Goal: Check status: Check status

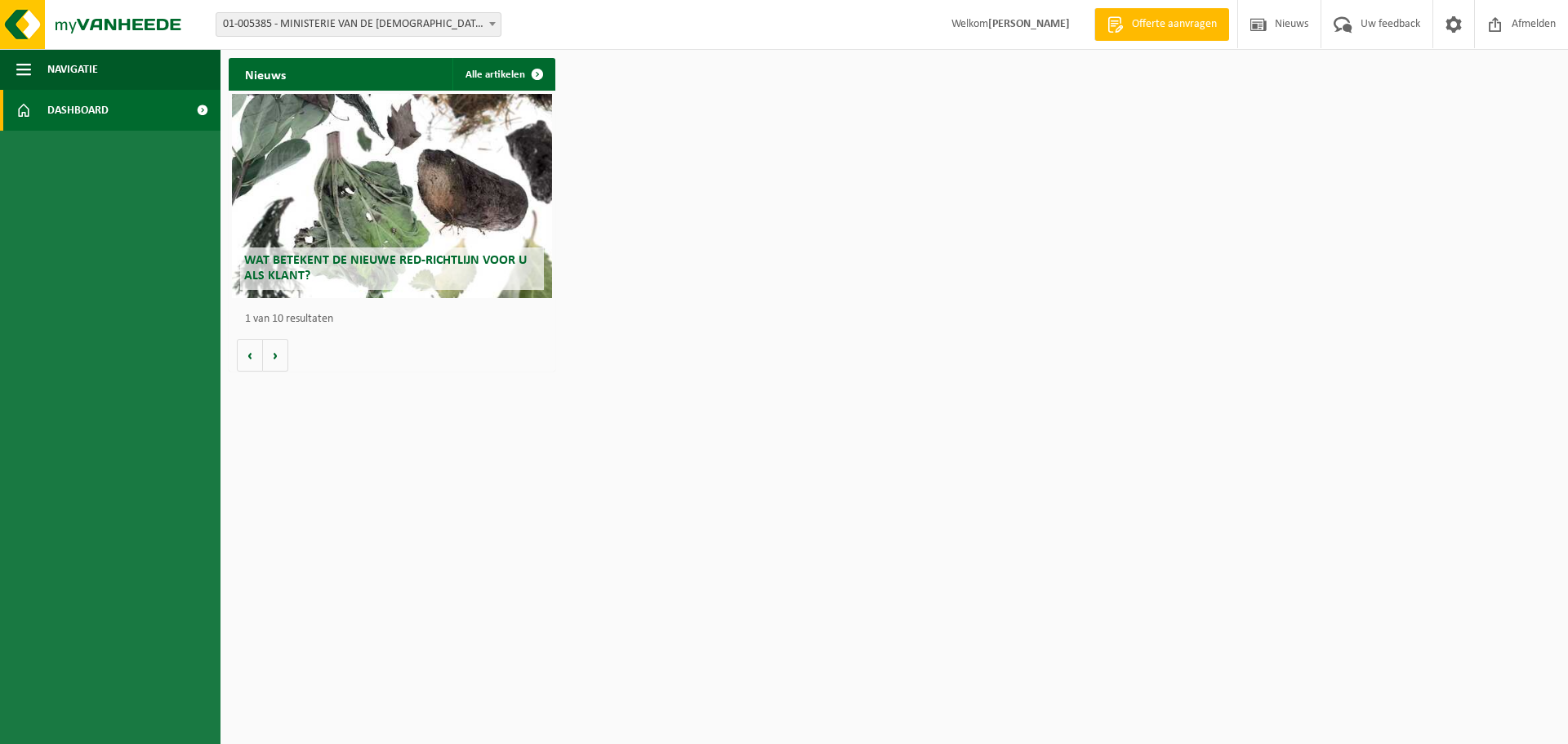
click at [456, 26] on span "01-005385 - MINISTERIE VAN DE [DEMOGRAPHIC_DATA] GEMEENSCHAP - [GEOGRAPHIC_DATA]" at bounding box center [358, 24] width 284 height 23
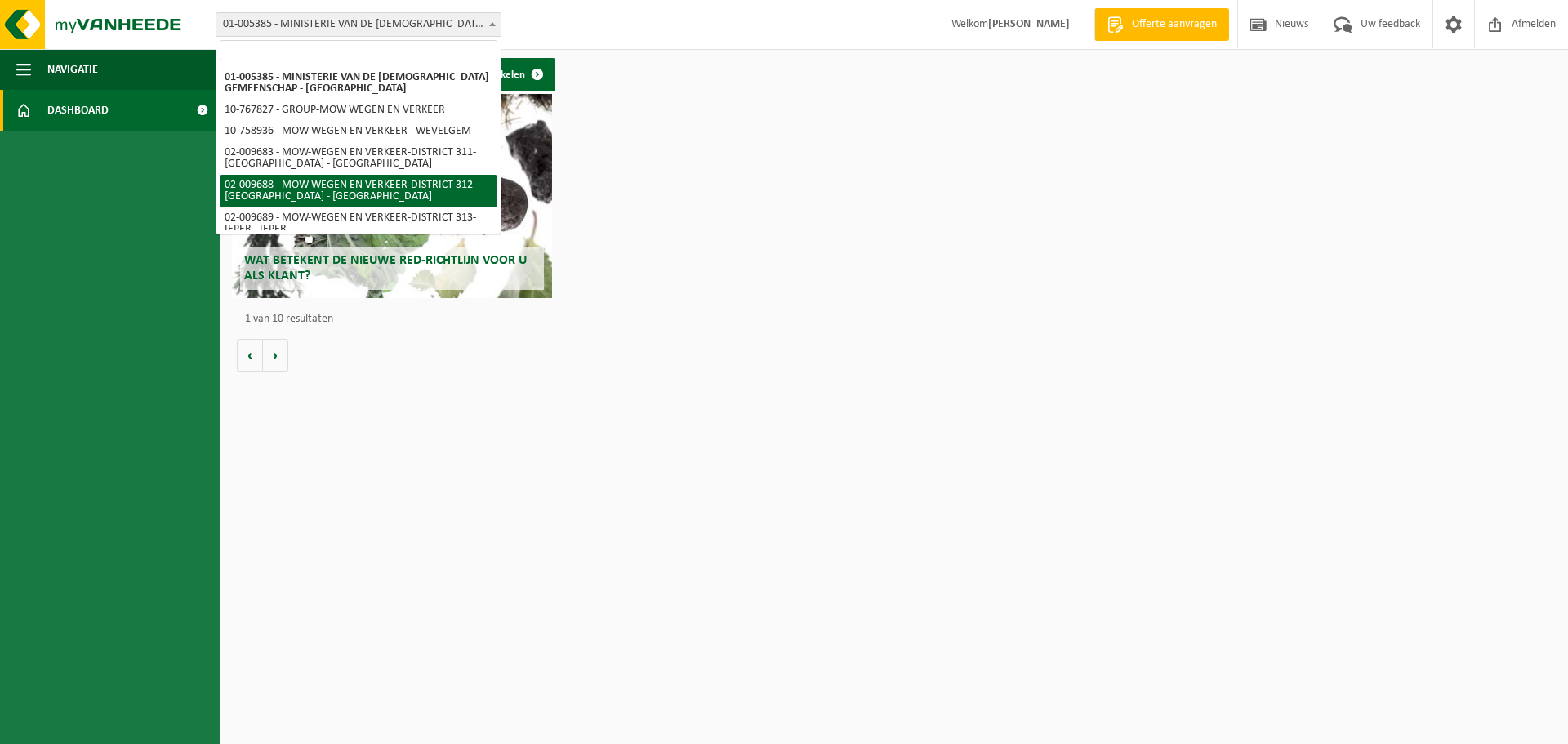
select select "1850"
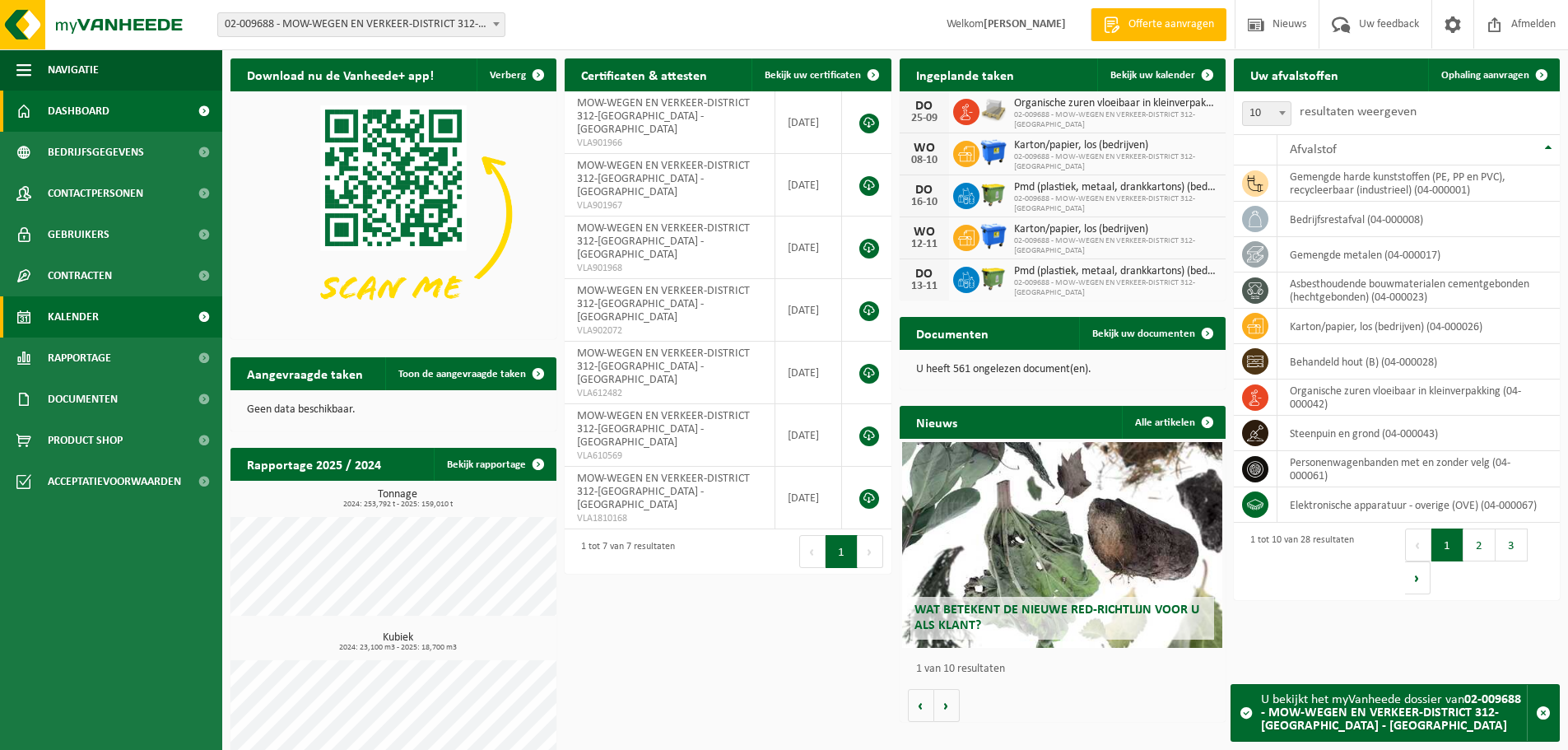
click at [117, 321] on link "Kalender" at bounding box center [111, 317] width 222 height 42
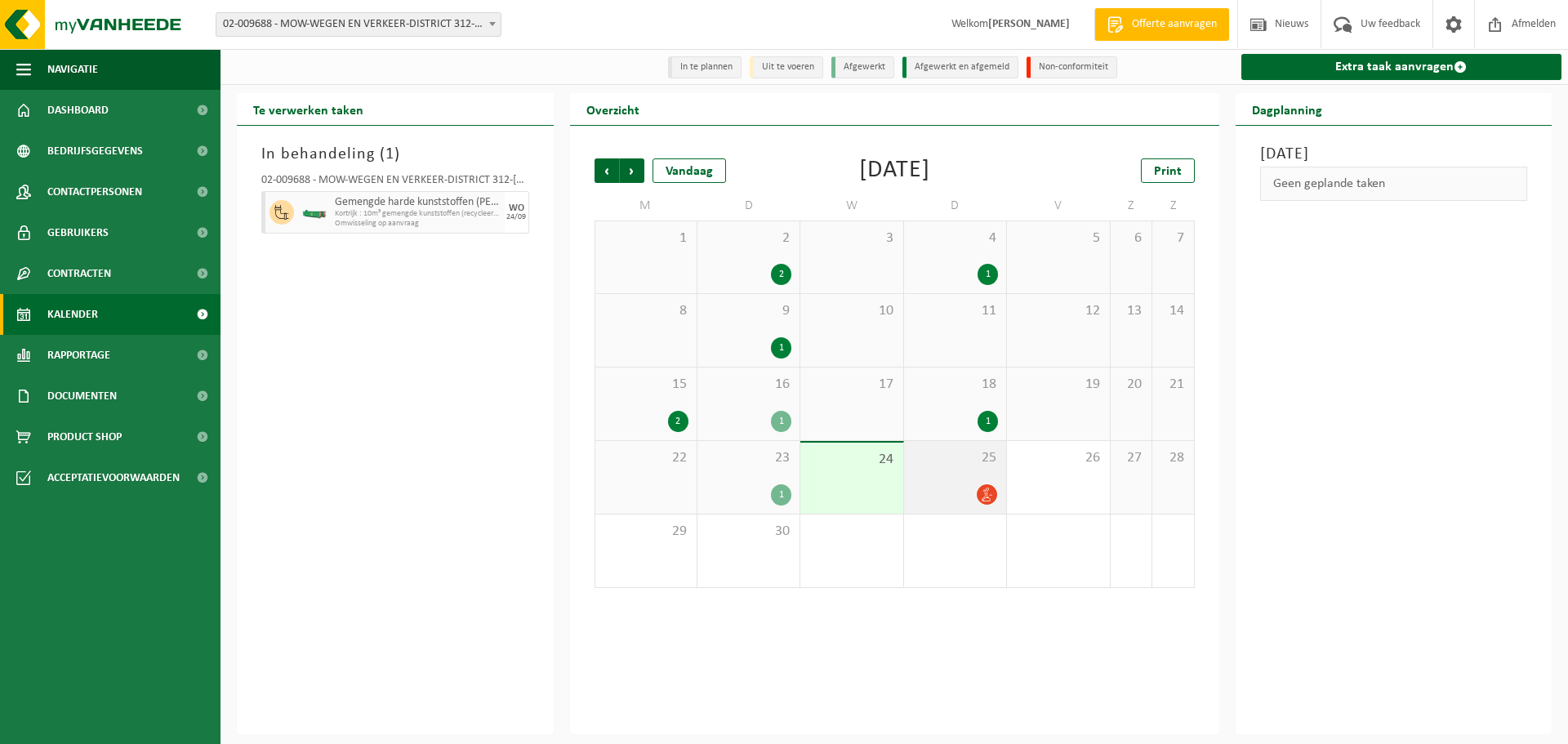
click at [949, 493] on div at bounding box center [955, 494] width 86 height 22
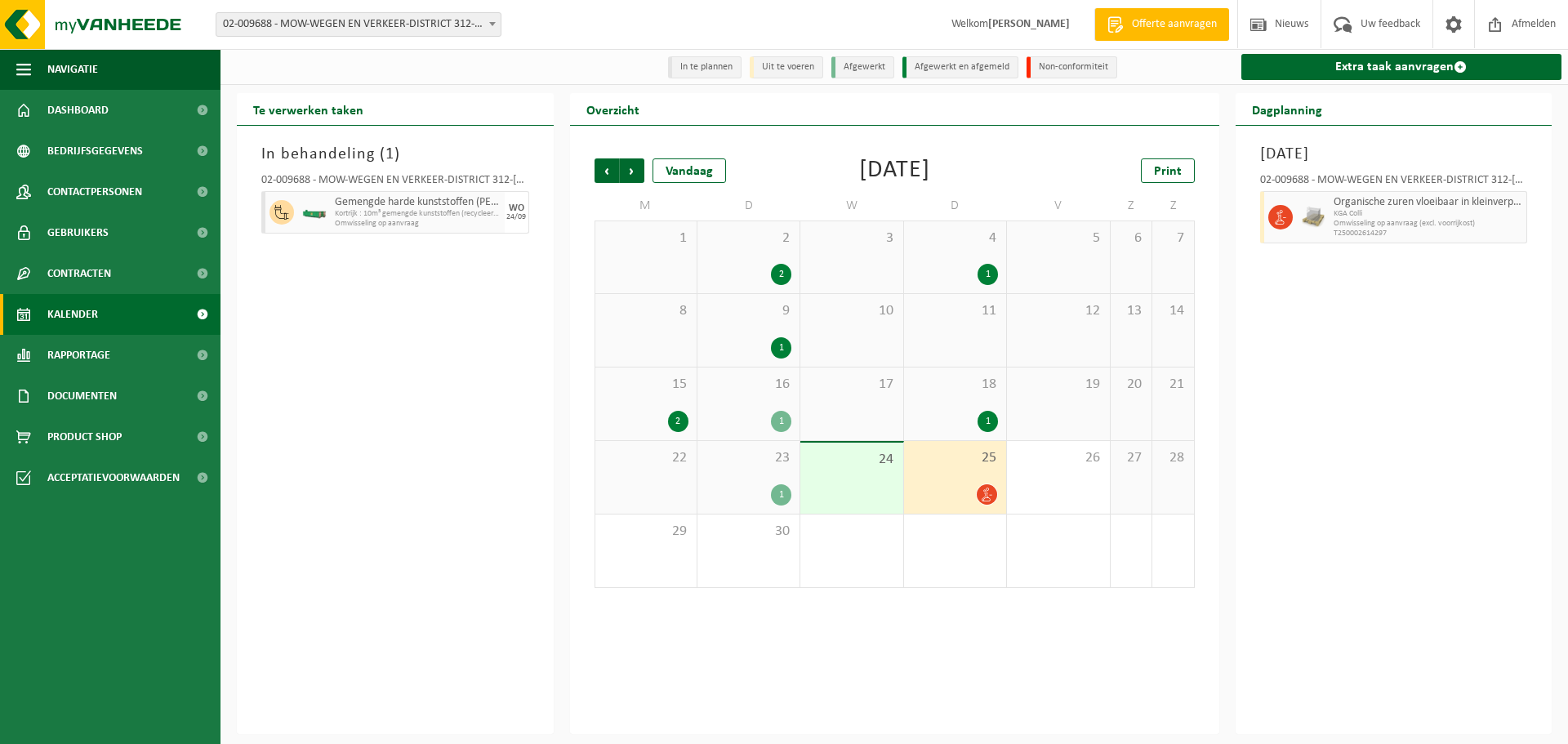
click at [764, 490] on div "1" at bounding box center [748, 494] width 86 height 21
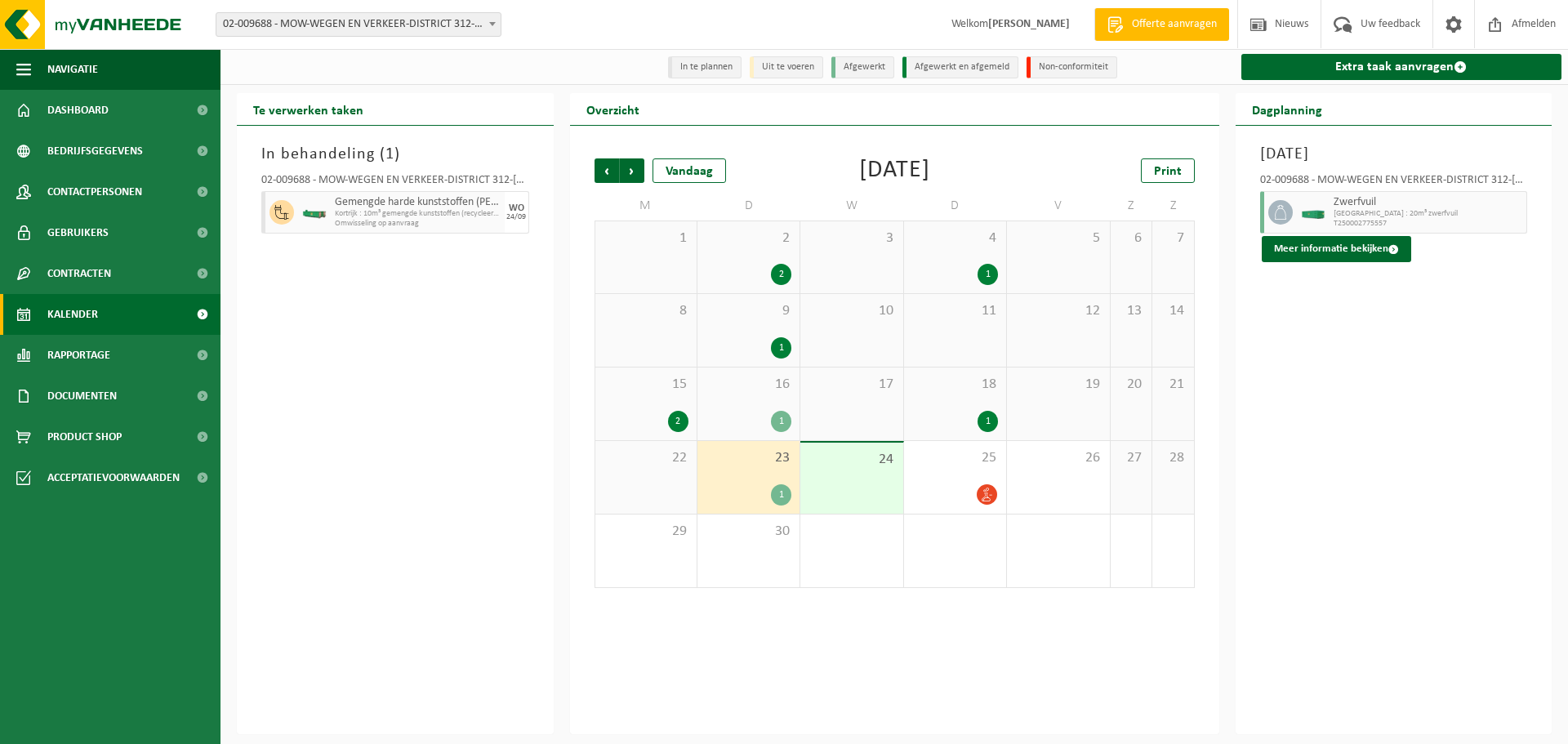
click at [372, 212] on span "Kortrijk : 10m³ gemengde kunststoffen (recycleerbaar)" at bounding box center [417, 214] width 166 height 9
